Goal: Transaction & Acquisition: Purchase product/service

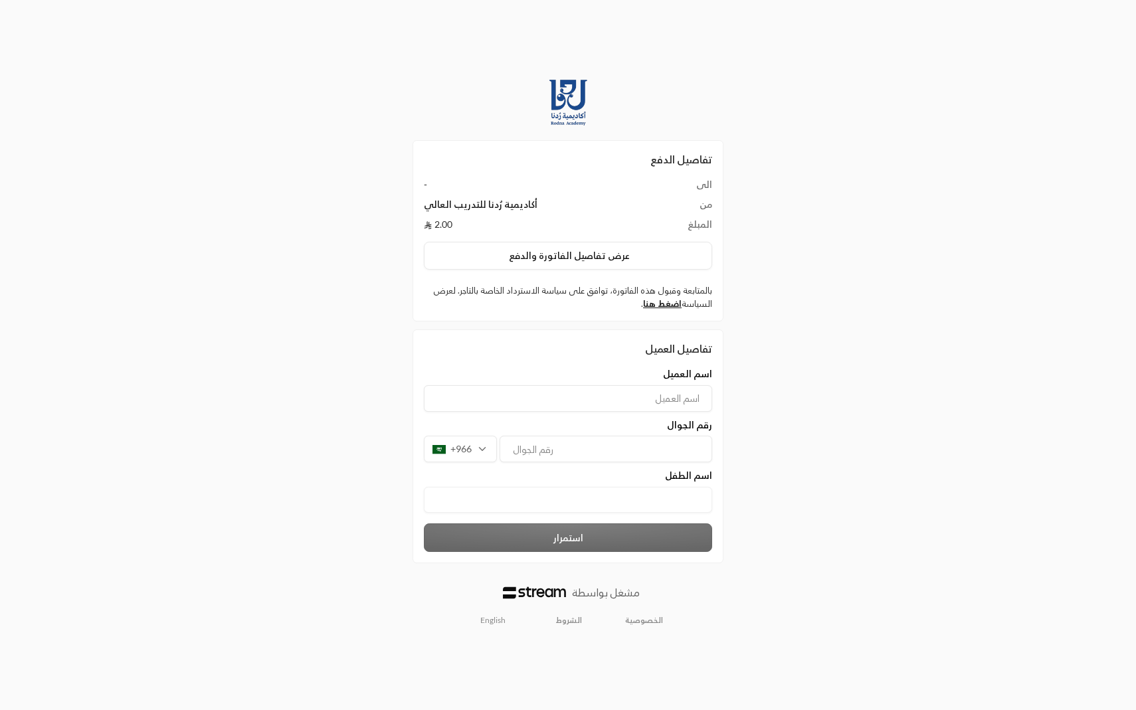
click at [492, 200] on td "أكاديمية رُدنا للتدريب العالي" at bounding box center [542, 208] width 237 height 20
click at [597, 319] on div "تفاصيل الدفع الى - من أكاديمية رُدنا للتدريب العالي المبلغ 2.00 عرض تفاصيل الفا…" at bounding box center [568, 230] width 311 height 181
click at [569, 391] on input at bounding box center [568, 398] width 288 height 27
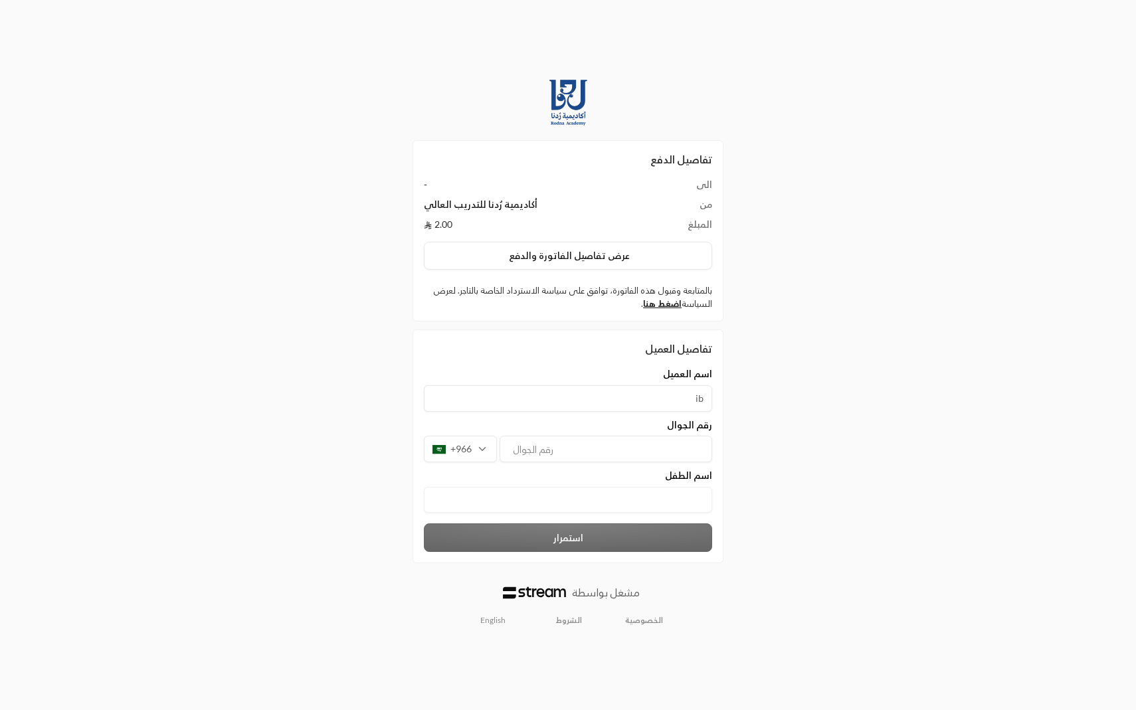
type input "i"
type input "[PERSON_NAME]"
click at [508, 452] on input "tel" at bounding box center [606, 449] width 213 height 27
type input "509737393"
click at [522, 539] on div "استمرار" at bounding box center [568, 537] width 302 height 29
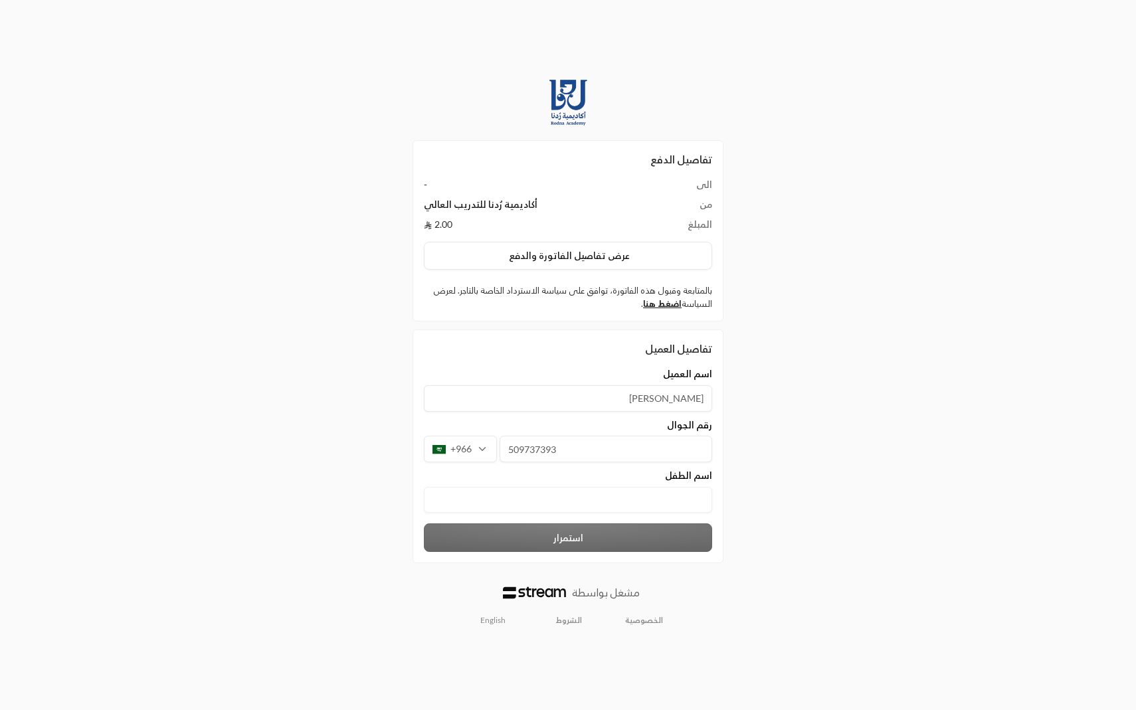
click at [531, 512] on الطفل "text" at bounding box center [568, 500] width 288 height 26
type الطفل "[PERSON_NAME]"
click at [558, 547] on button "استمرار" at bounding box center [568, 537] width 288 height 29
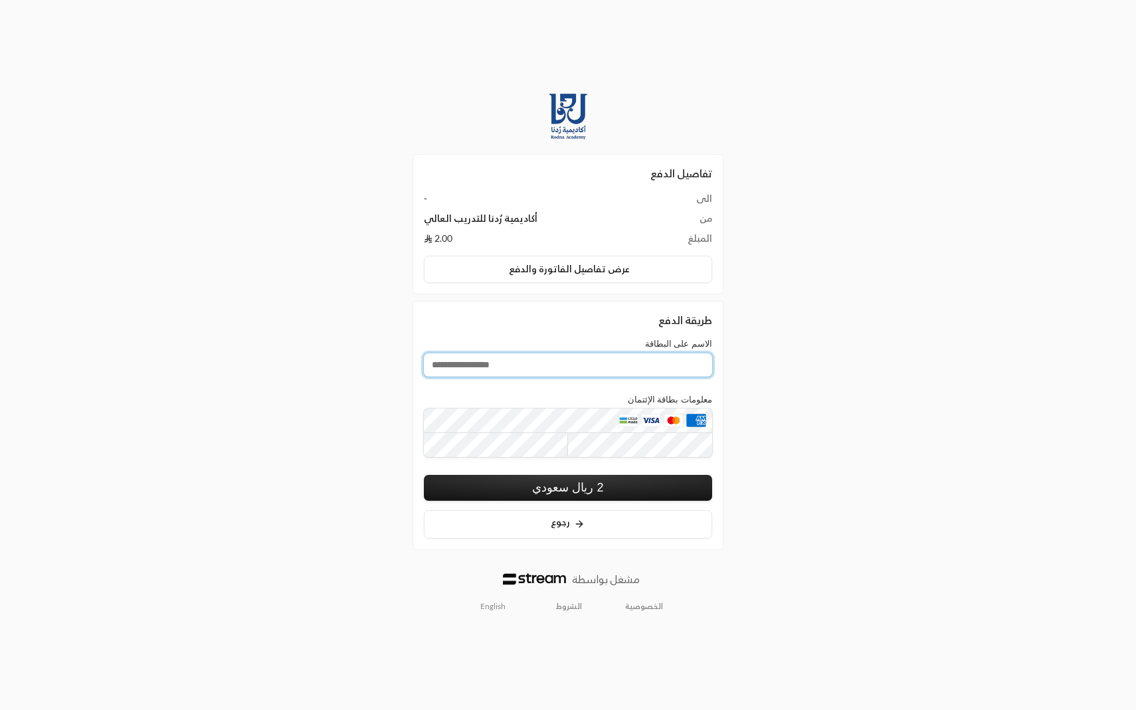
click at [512, 357] on input "الاسم على البطاقة" at bounding box center [568, 364] width 288 height 23
click at [435, 329] on div "طريقة الدفع الاسم على البطاقة مطلوب معلومات بطاقة الإئتمان مطلوب 2 ريال سعودي خ…" at bounding box center [568, 425] width 311 height 249
